Goal: Find specific page/section: Find specific page/section

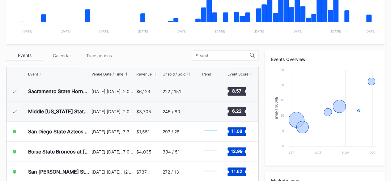
scroll to position [177, 0]
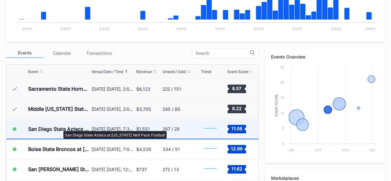
click at [60, 127] on div "San Diego State Aztecs at [US_STATE] Wolf Pack Football" at bounding box center [59, 129] width 62 height 6
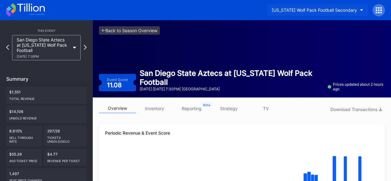
drag, startPoint x: 363, startPoint y: 13, endPoint x: 358, endPoint y: 13, distance: 4.3
click at [358, 13] on button "[US_STATE] Wolf Pack Football Secondary" at bounding box center [317, 9] width 101 height 11
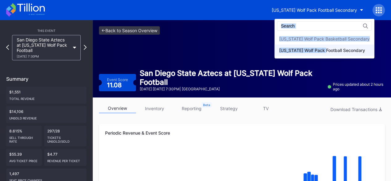
drag, startPoint x: 327, startPoint y: 49, endPoint x: 285, endPoint y: 21, distance: 50.4
click at [285, 21] on div "[US_STATE] Wolf Pack Basketball Secondary [US_STATE] Wolf Pack Football Seconda…" at bounding box center [324, 39] width 100 height 40
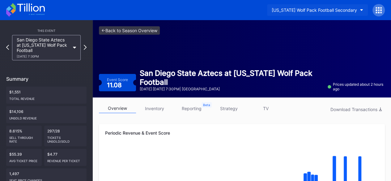
click at [362, 11] on button "[US_STATE] Wolf Pack Football Secondary" at bounding box center [317, 9] width 101 height 11
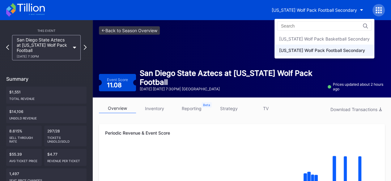
click at [330, 49] on div "[US_STATE] Wolf Pack Football Secondary" at bounding box center [322, 50] width 86 height 5
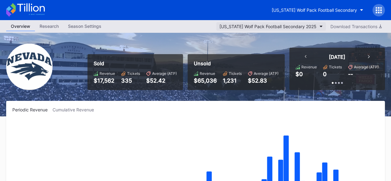
click at [321, 25] on button "[US_STATE] Wolf Pack Football Secondary 2025" at bounding box center [270, 26] width 109 height 8
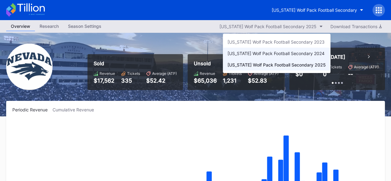
click at [303, 52] on div "[US_STATE] Wolf Pack Football Secondary 2024" at bounding box center [275, 53] width 97 height 5
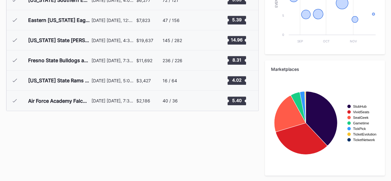
scroll to position [285, 0]
click at [245, 135] on div "Events Calendar Transactions Event Venue Date / Time Revenue Unsold / Sold Tren…" at bounding box center [195, 57] width 378 height 236
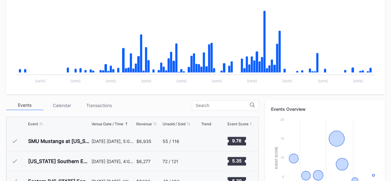
scroll to position [0, 0]
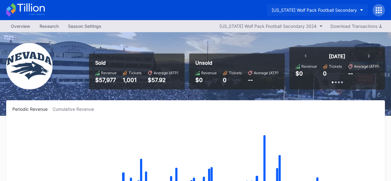
click at [359, 11] on button "[US_STATE] Wolf Pack Football Secondary" at bounding box center [317, 9] width 101 height 11
click at [318, 23] on button "[US_STATE] Wolf Pack Football Secondary 2024" at bounding box center [270, 26] width 109 height 8
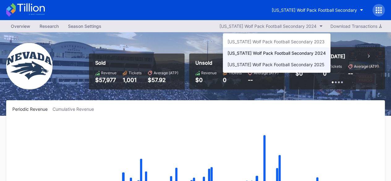
click at [302, 62] on div "[US_STATE] Wolf Pack Football Secondary 2025" at bounding box center [275, 64] width 97 height 5
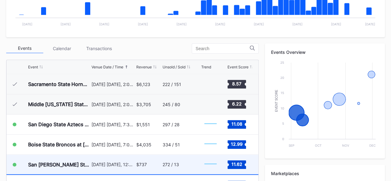
scroll to position [192, 0]
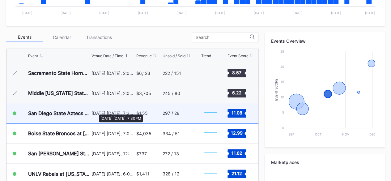
click at [96, 111] on div "[DATE] [DATE], 7:30PM" at bounding box center [112, 112] width 43 height 5
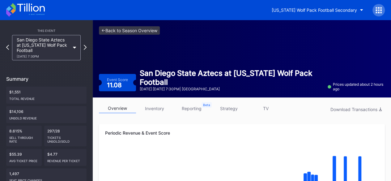
click at [22, 10] on icon at bounding box center [25, 10] width 39 height 14
